Goal: Use online tool/utility

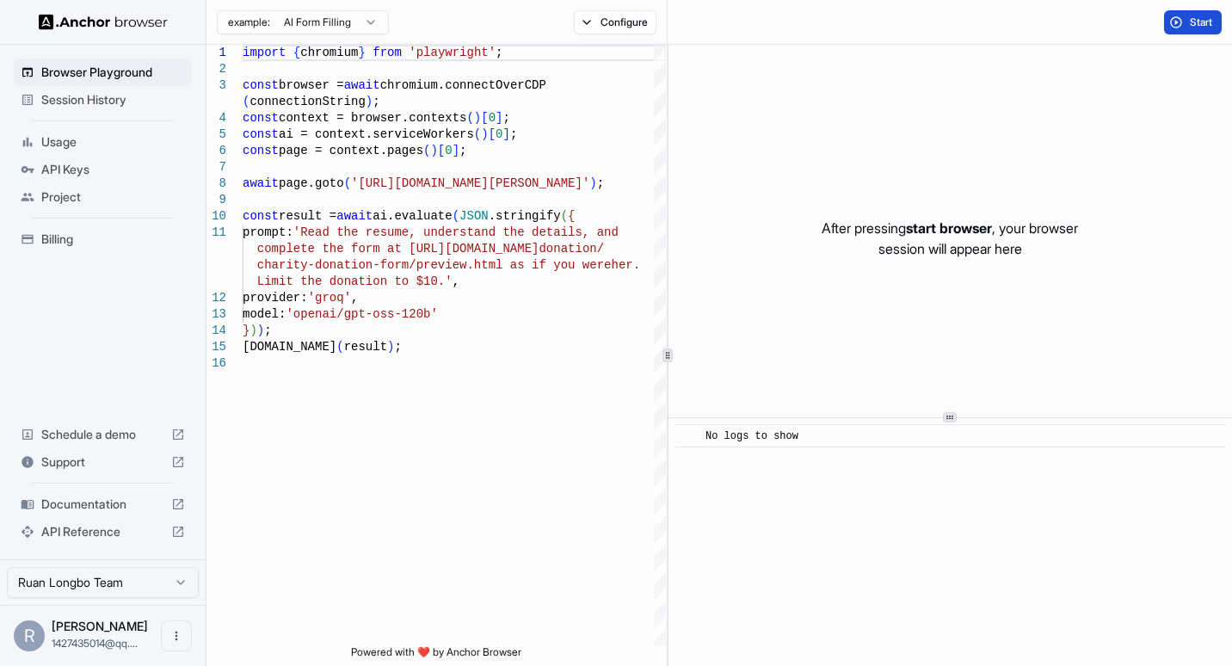
click at [1197, 25] on span "Start" at bounding box center [1202, 22] width 24 height 14
click at [632, 132] on div "import { chromium } from 'playwright' ; const browser = await chromium.connectO…" at bounding box center [454, 500] width 423 height 911
